Goal: Book appointment/travel/reservation

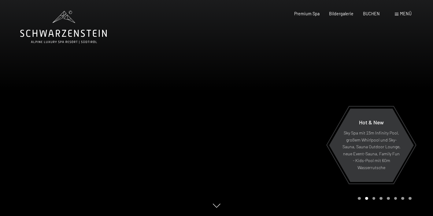
click at [396, 16] on div "Menü" at bounding box center [403, 14] width 17 height 6
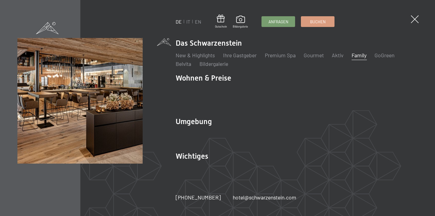
click at [357, 58] on link "Family" at bounding box center [359, 55] width 15 height 7
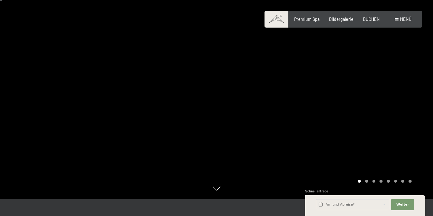
scroll to position [18, 0]
click at [238, 0] on div at bounding box center [216, 0] width 433 height 1
click at [369, 22] on div "Buchen Anfragen Premium Spa Bildergalerie BUCHEN Menü DE IT EN Gutschein Bilder…" at bounding box center [343, 19] width 136 height 6
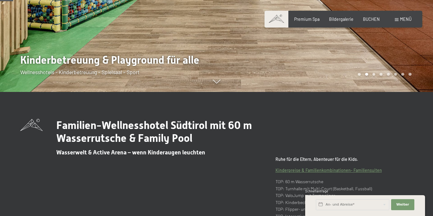
scroll to position [124, 0]
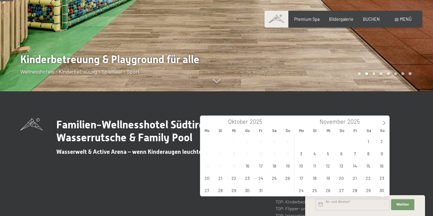
click at [330, 204] on input "text" at bounding box center [352, 204] width 73 height 11
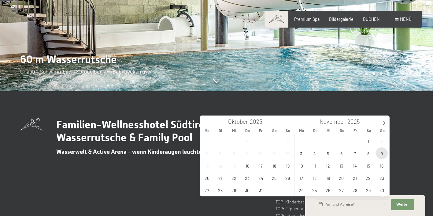
click at [380, 156] on span "9" at bounding box center [382, 153] width 12 height 12
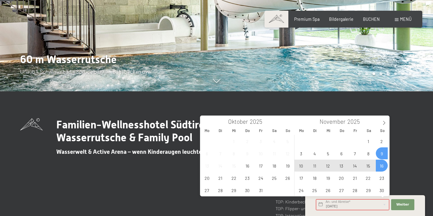
click at [383, 165] on span "16" at bounding box center [382, 165] width 12 height 12
type input "So. 09.11.2025 - So. 16.11.2025"
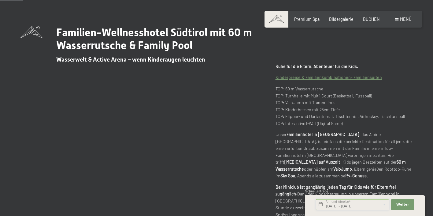
scroll to position [217, 0]
click at [408, 206] on span "Weiter" at bounding box center [402, 204] width 13 height 5
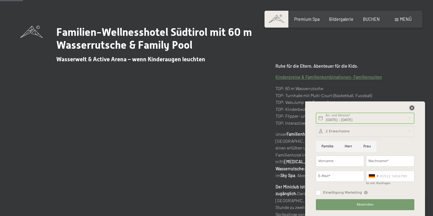
click at [409, 108] on icon at bounding box center [411, 107] width 5 height 5
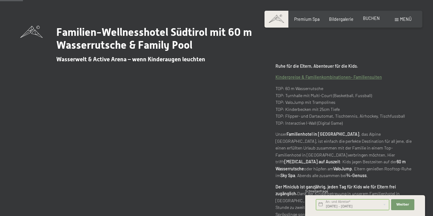
click at [368, 20] on span "BUCHEN" at bounding box center [371, 18] width 17 height 5
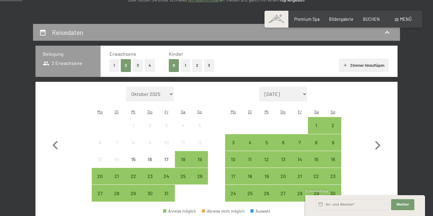
scroll to position [108, 0]
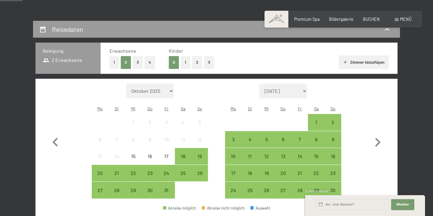
click at [184, 62] on button "1" at bounding box center [185, 62] width 9 height 13
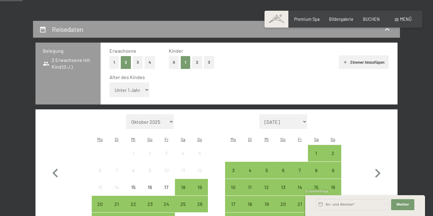
select select "5"
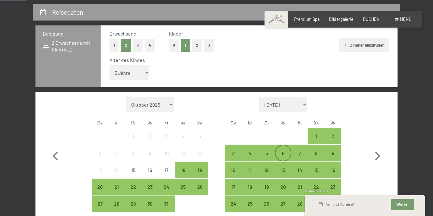
scroll to position [128, 0]
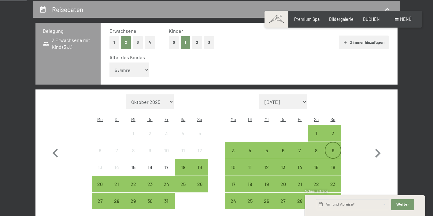
click at [339, 148] on div "9" at bounding box center [332, 155] width 15 height 15
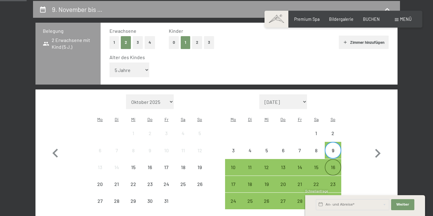
click at [336, 165] on div "16" at bounding box center [332, 172] width 15 height 15
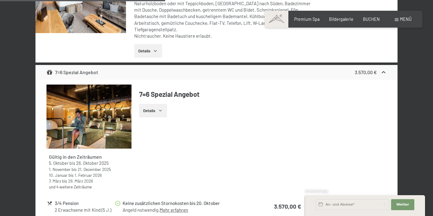
scroll to position [463, 0]
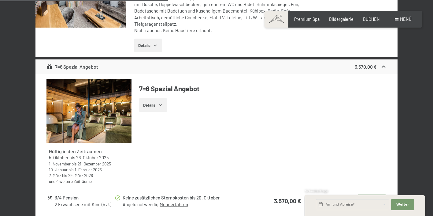
click at [361, 194] on button "Auswählen" at bounding box center [372, 200] width 28 height 13
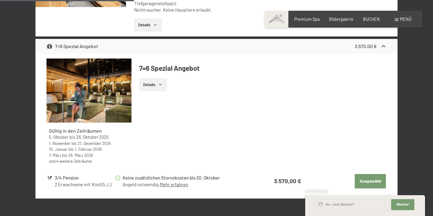
scroll to position [467, 0]
